Goal: Task Accomplishment & Management: Use online tool/utility

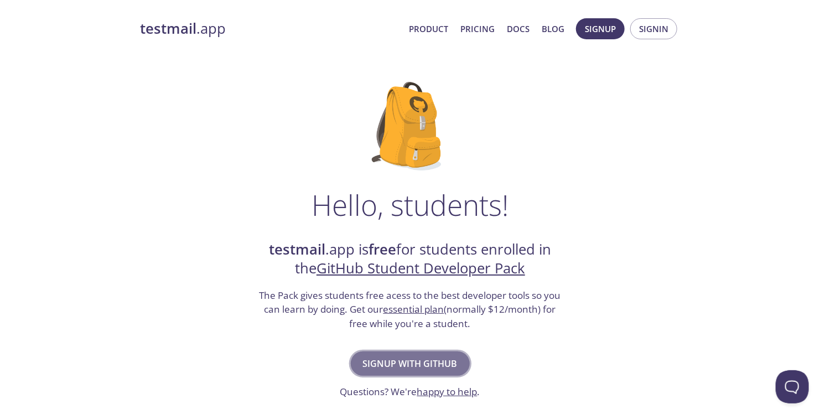
click at [403, 367] on span "Signup with GitHub" at bounding box center [410, 363] width 95 height 15
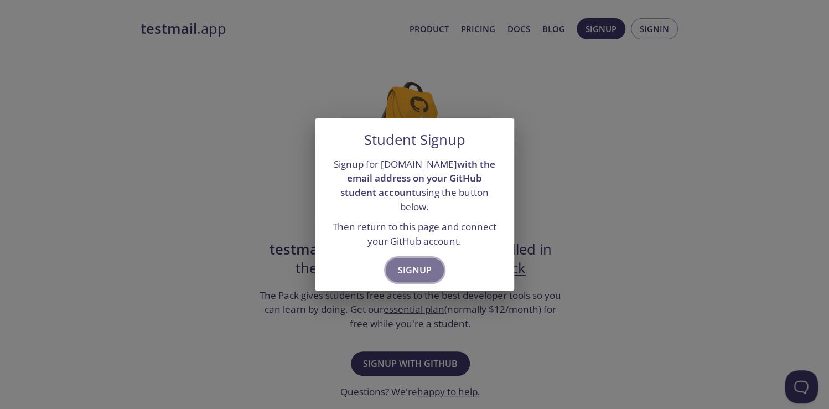
click at [418, 268] on span "Signup" at bounding box center [415, 269] width 34 height 15
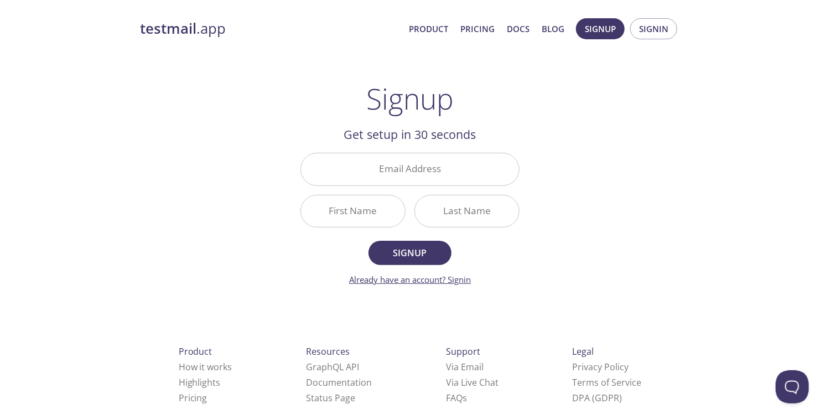
click at [460, 278] on link "Already have an account? Signin" at bounding box center [410, 279] width 122 height 11
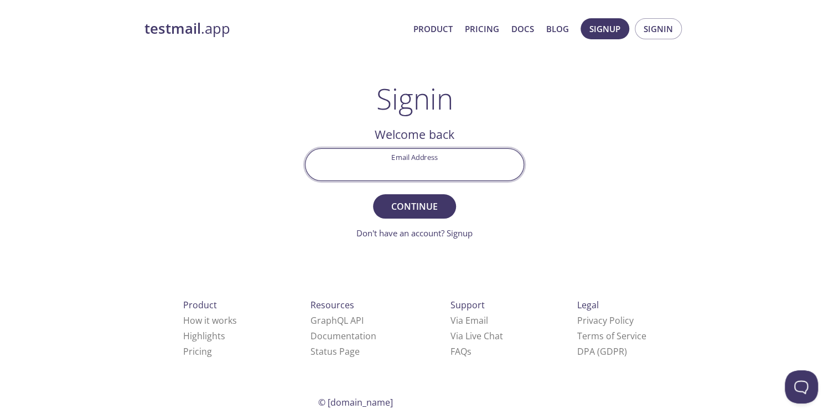
click at [452, 165] on input "Email Address" at bounding box center [414, 165] width 218 height 32
type input "[EMAIL_ADDRESS][DOMAIN_NAME]"
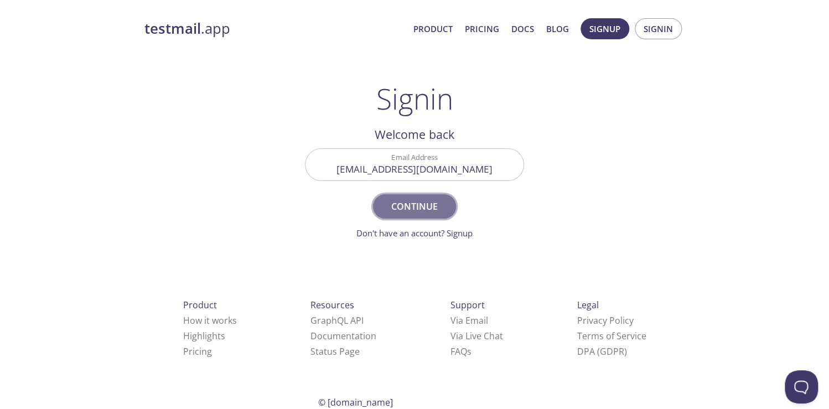
click at [425, 214] on span "Continue" at bounding box center [414, 206] width 59 height 15
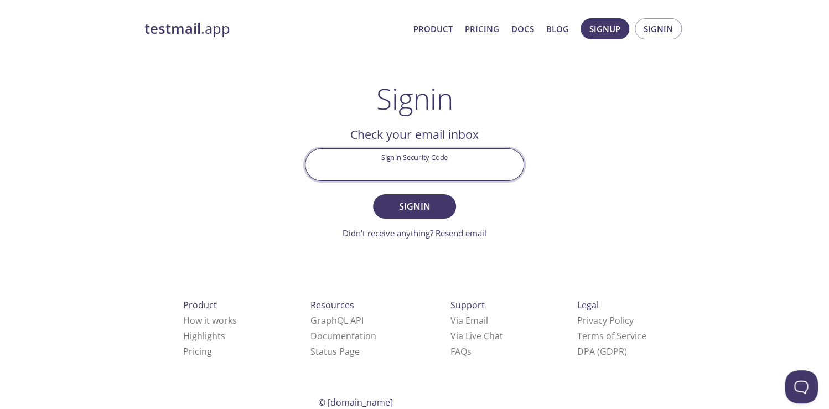
click at [427, 152] on input "Signin Security Code" at bounding box center [414, 165] width 218 height 32
paste input "UW6AD5V"
type input "UW6AD5V"
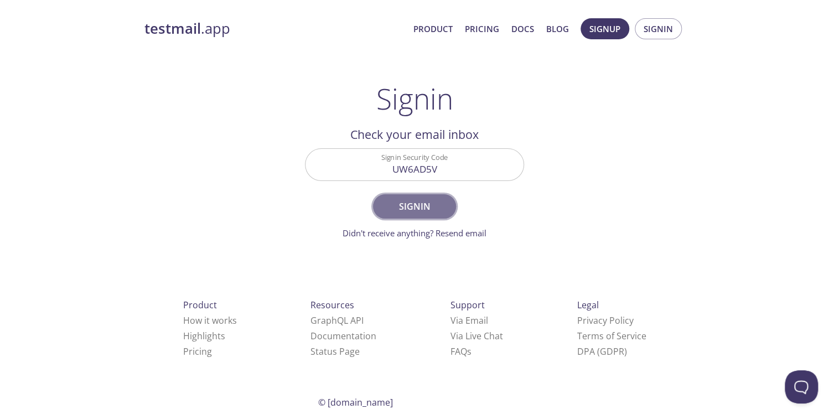
click at [424, 210] on span "Signin" at bounding box center [414, 206] width 59 height 15
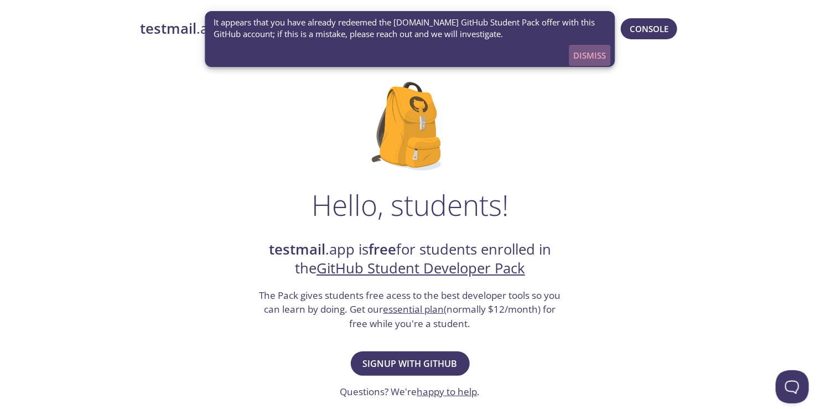
click at [594, 56] on span "Dismiss" at bounding box center [590, 55] width 33 height 14
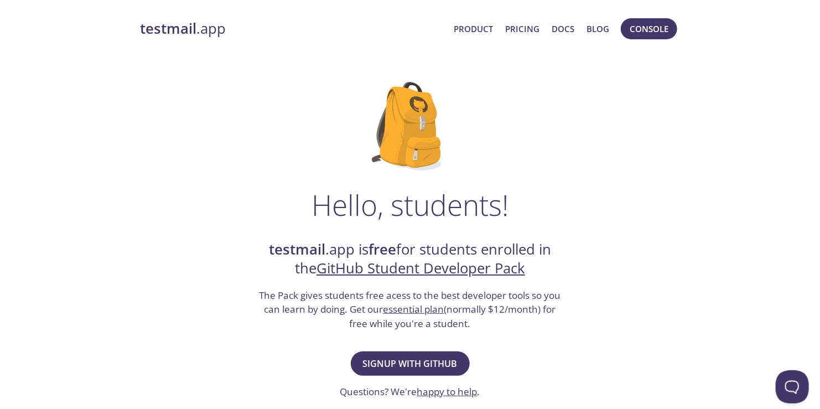
click at [217, 32] on link "testmail .app" at bounding box center [292, 28] width 305 height 19
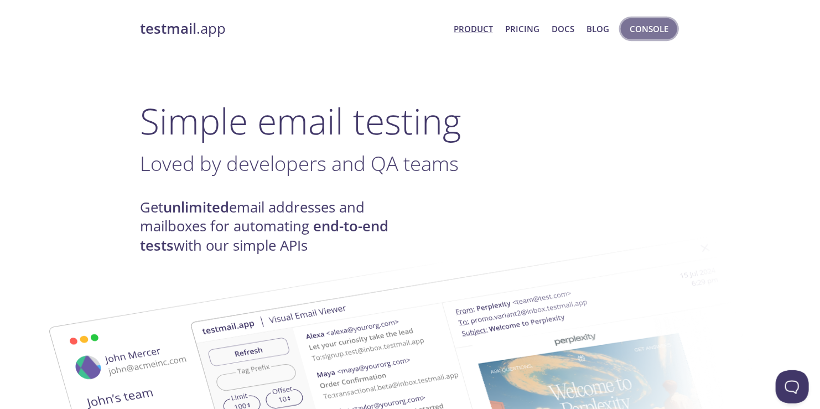
click at [654, 32] on span "Console" at bounding box center [649, 29] width 39 height 14
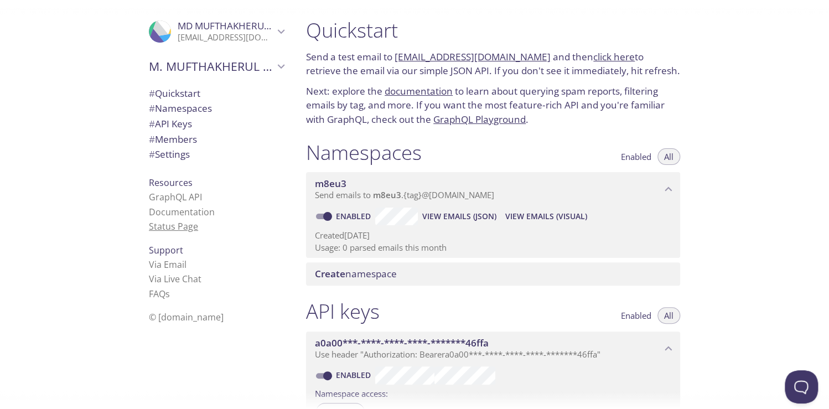
click at [181, 225] on link "Status Page" at bounding box center [173, 226] width 49 height 12
drag, startPoint x: 528, startPoint y: 217, endPoint x: 514, endPoint y: 210, distance: 16.1
click at [514, 210] on span "View Emails (Visual)" at bounding box center [546, 216] width 82 height 13
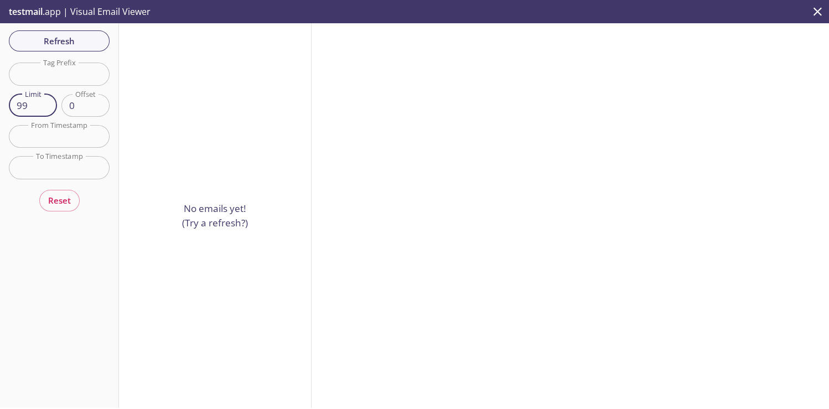
type input "99"
click at [42, 109] on input "99" at bounding box center [33, 105] width 48 height 23
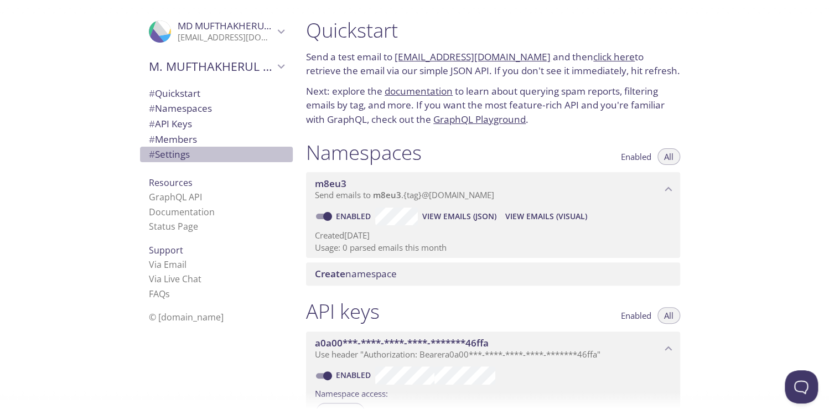
click at [185, 153] on span "# Settings" at bounding box center [216, 154] width 135 height 14
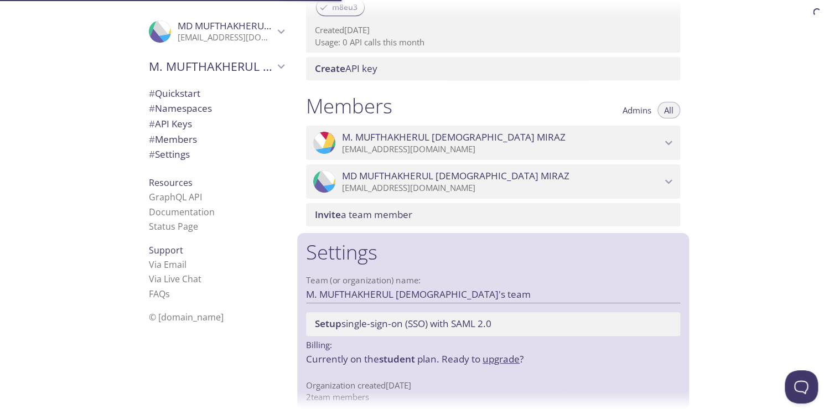
scroll to position [416, 0]
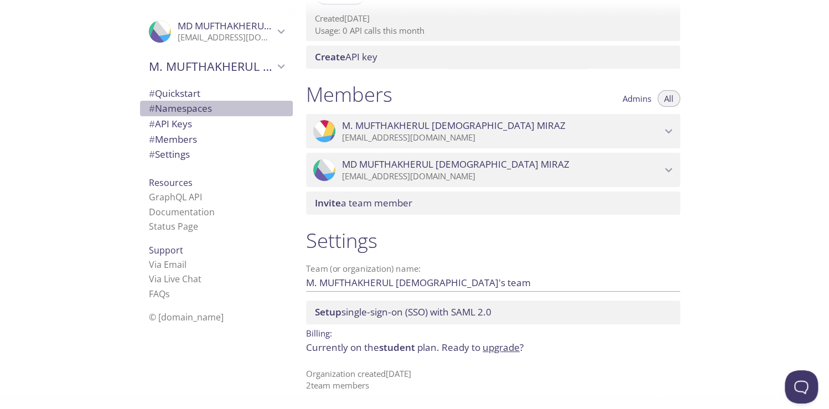
click at [196, 110] on span "# Namespaces" at bounding box center [180, 108] width 63 height 13
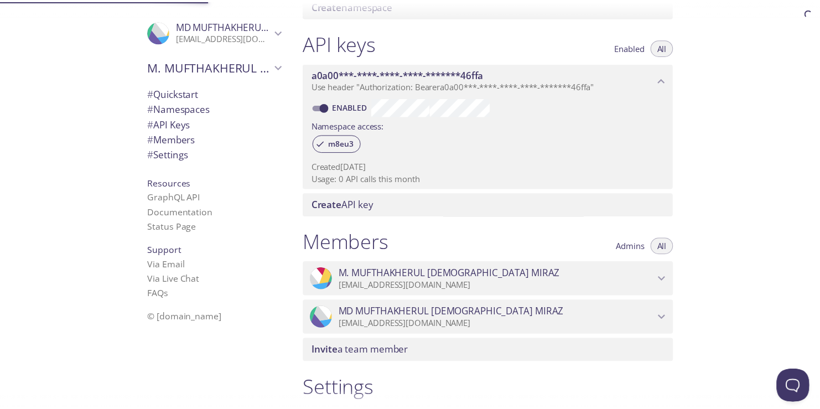
scroll to position [139, 0]
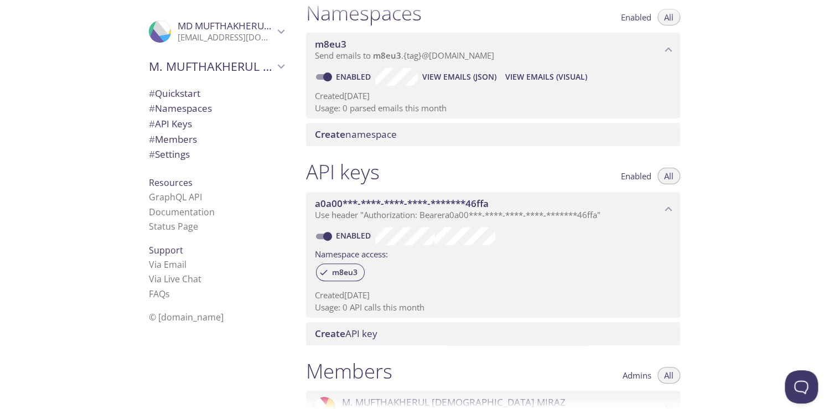
drag, startPoint x: 642, startPoint y: 17, endPoint x: 669, endPoint y: 11, distance: 27.4
click at [669, 11] on div at bounding box center [414, 9] width 829 height 18
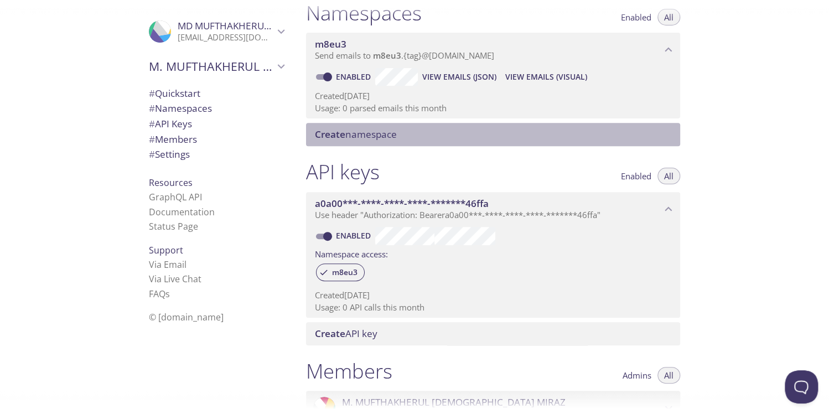
click at [530, 125] on div "Create namespace" at bounding box center [493, 134] width 374 height 23
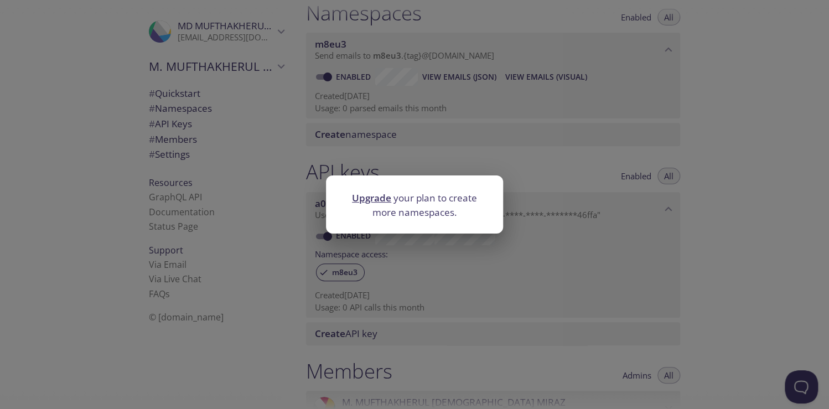
click at [370, 198] on link "Upgrade" at bounding box center [371, 197] width 39 height 13
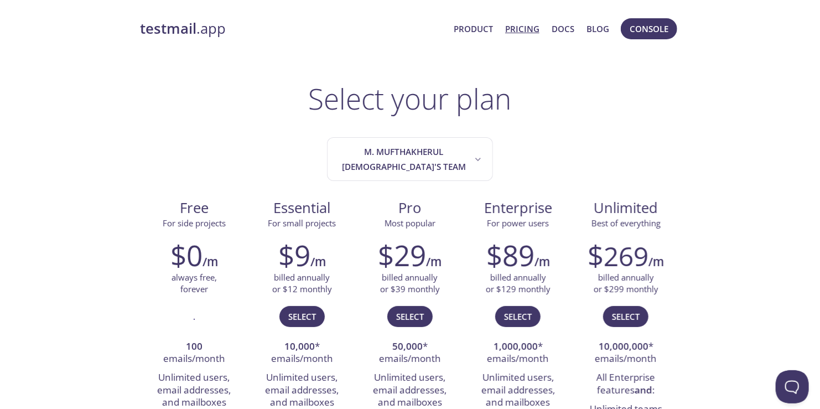
click at [170, 36] on strong "testmail" at bounding box center [168, 28] width 56 height 19
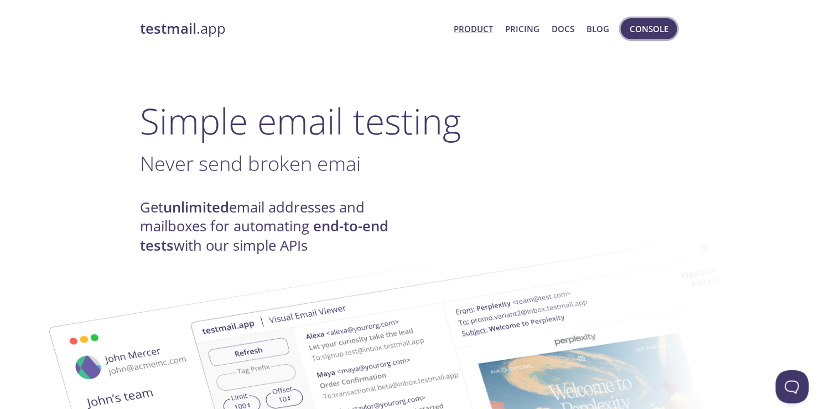
click at [635, 38] on button "Console" at bounding box center [649, 28] width 56 height 21
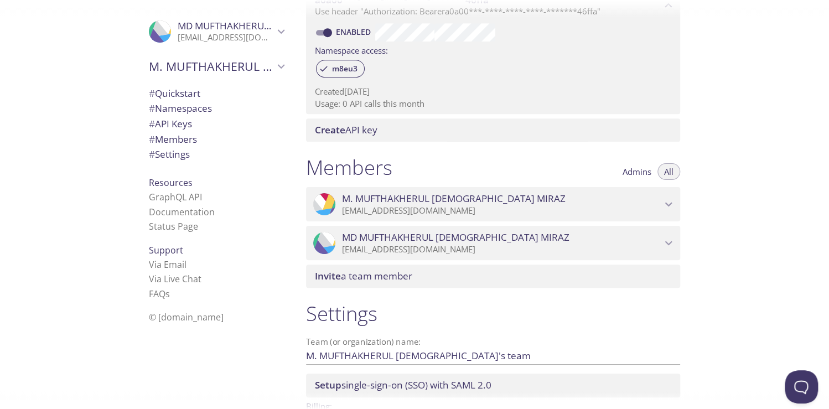
scroll to position [354, 0]
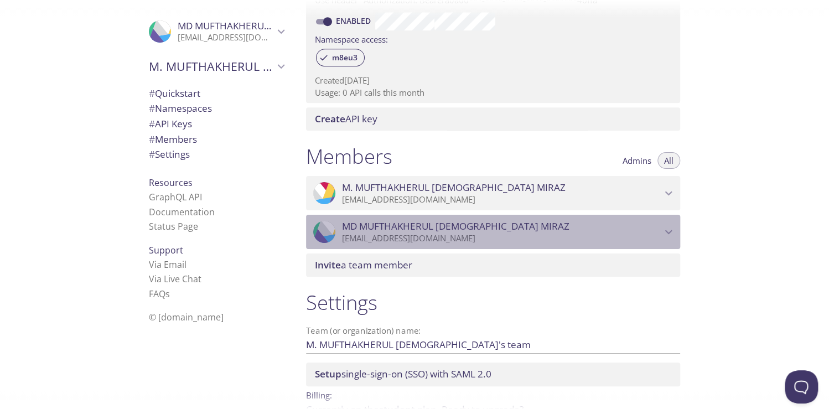
click at [654, 226] on span "MD MUFTHAKHERUL ISLAM MIRAZ" at bounding box center [501, 226] width 319 height 12
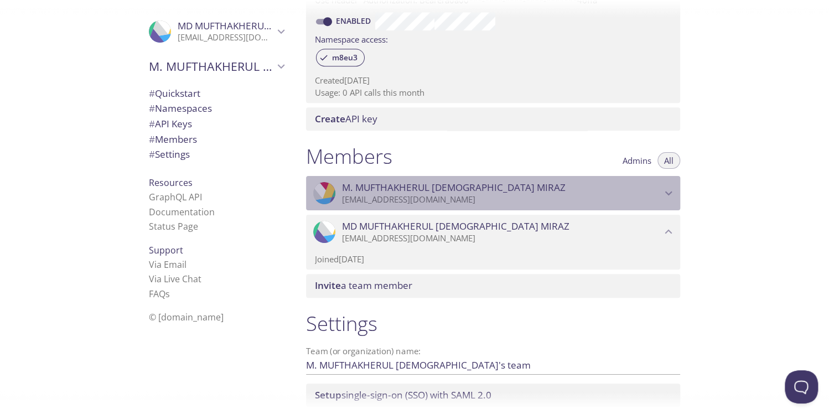
click at [658, 192] on span "M. MUFTHAKHERUL ISLAM MIRAZ" at bounding box center [501, 188] width 319 height 12
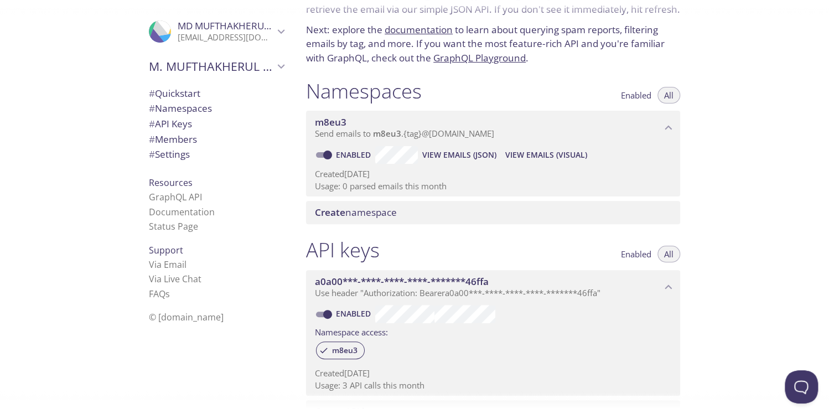
scroll to position [0, 0]
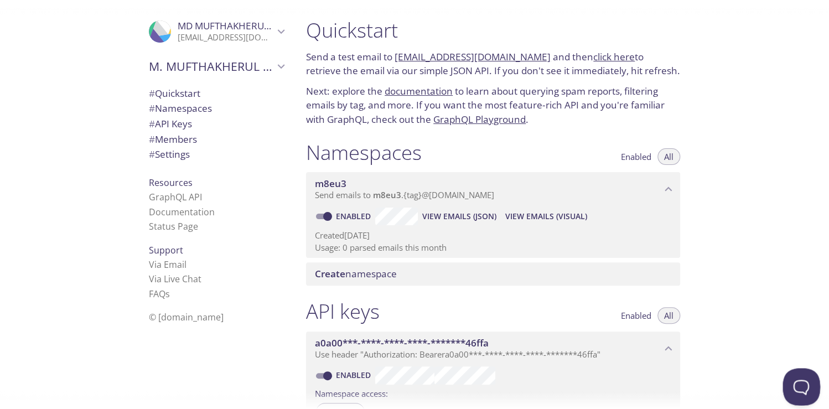
click at [790, 392] on button "Open Beacon popover" at bounding box center [798, 384] width 33 height 33
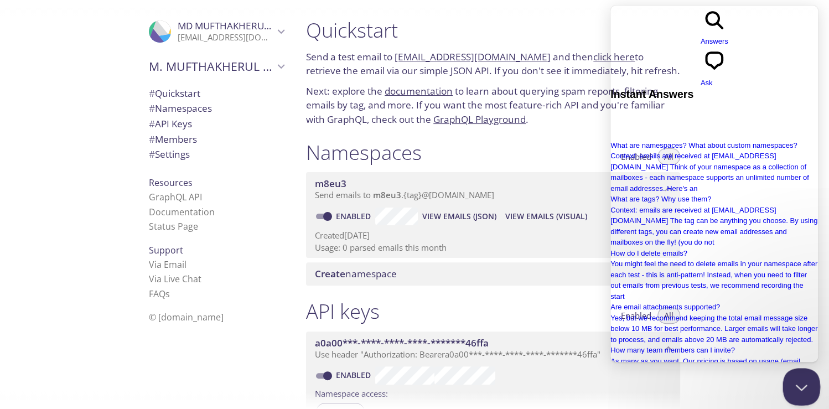
click at [790, 392] on button "Close Beacon popover" at bounding box center [798, 384] width 33 height 33
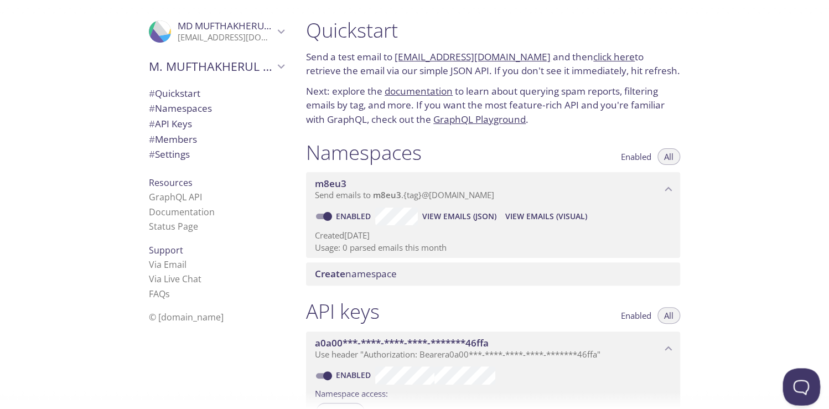
click at [790, 392] on button "Open Beacon popover" at bounding box center [798, 384] width 33 height 33
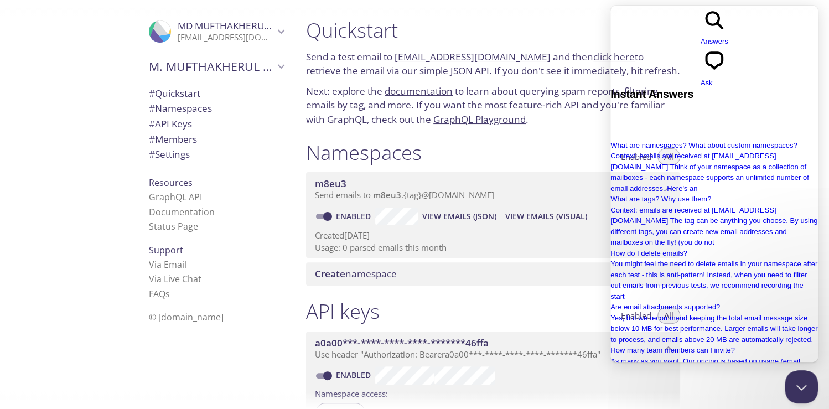
click at [728, 47] on div "chat-square Ask" at bounding box center [715, 68] width 28 height 42
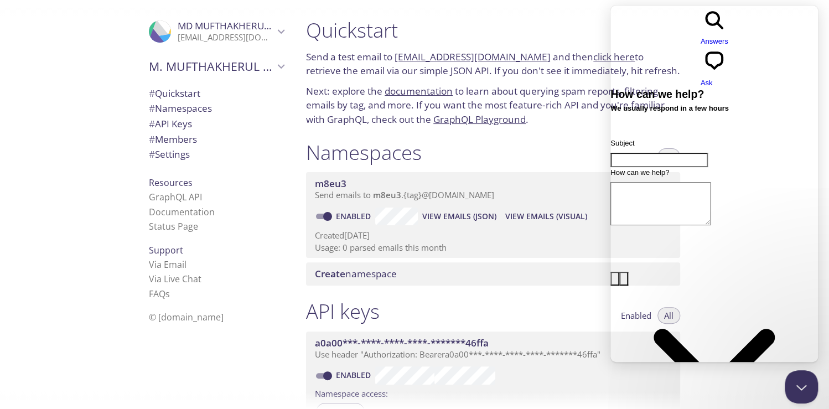
click at [701, 37] on span "Answers" at bounding box center [715, 41] width 28 height 8
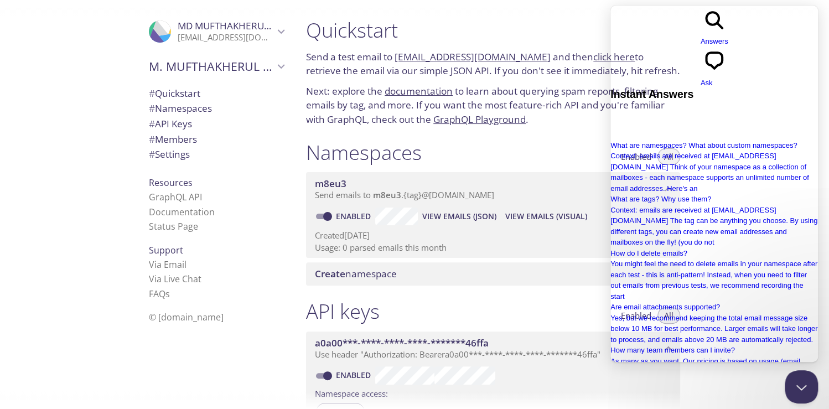
click at [728, 68] on span "chat-square" at bounding box center [715, 72] width 28 height 8
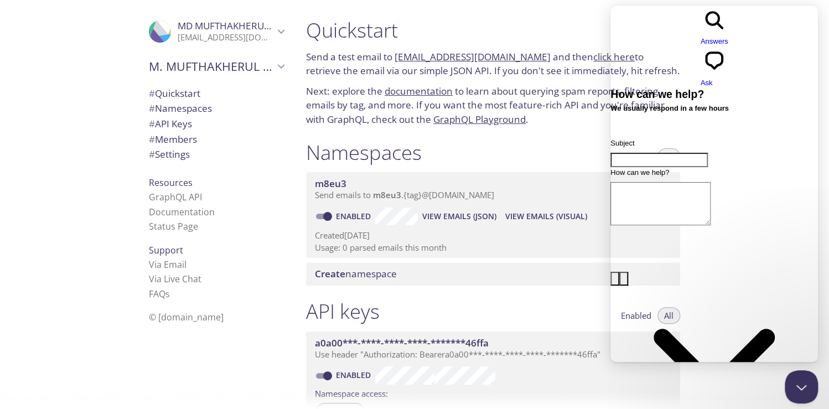
click at [707, 37] on span "Answers" at bounding box center [715, 41] width 28 height 8
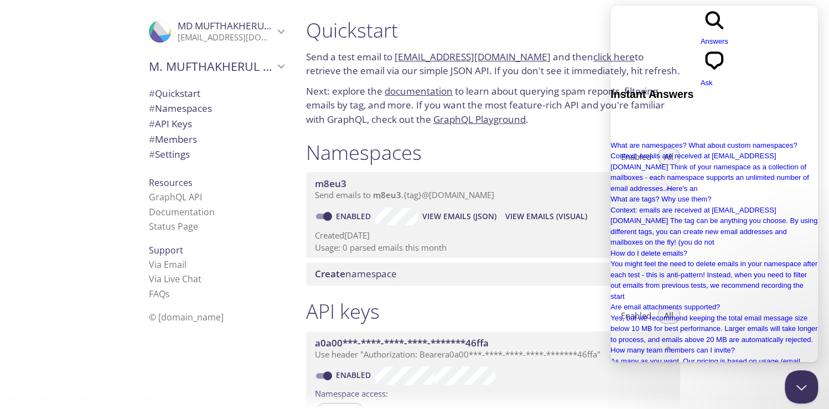
click at [571, 20] on h1 "Quickstart" at bounding box center [493, 30] width 374 height 25
click at [797, 393] on button "Close Beacon popover" at bounding box center [798, 384] width 33 height 33
